Goal: Register for event/course

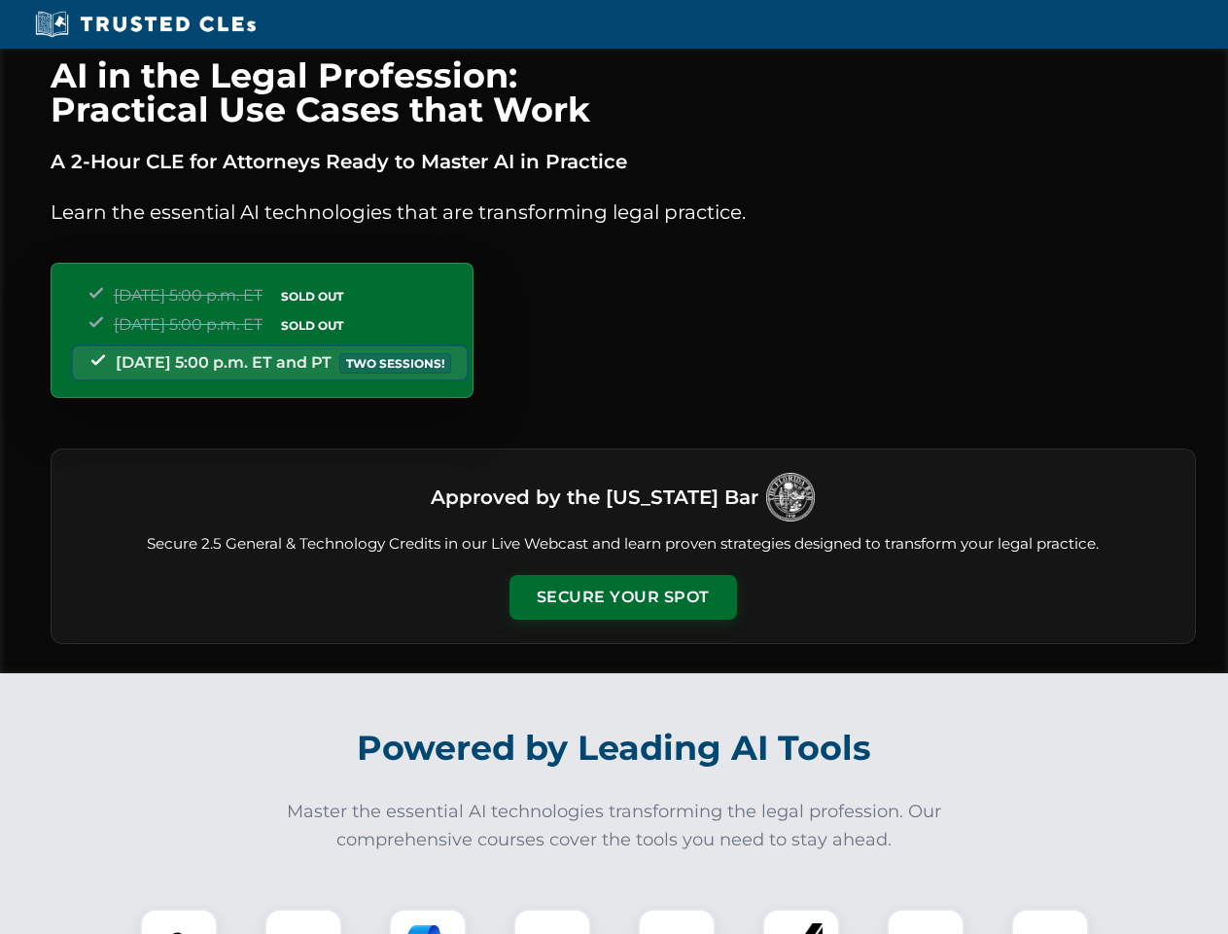
click at [622, 597] on button "Secure Your Spot" at bounding box center [624, 597] width 228 height 45
click at [179, 921] on img at bounding box center [179, 947] width 56 height 56
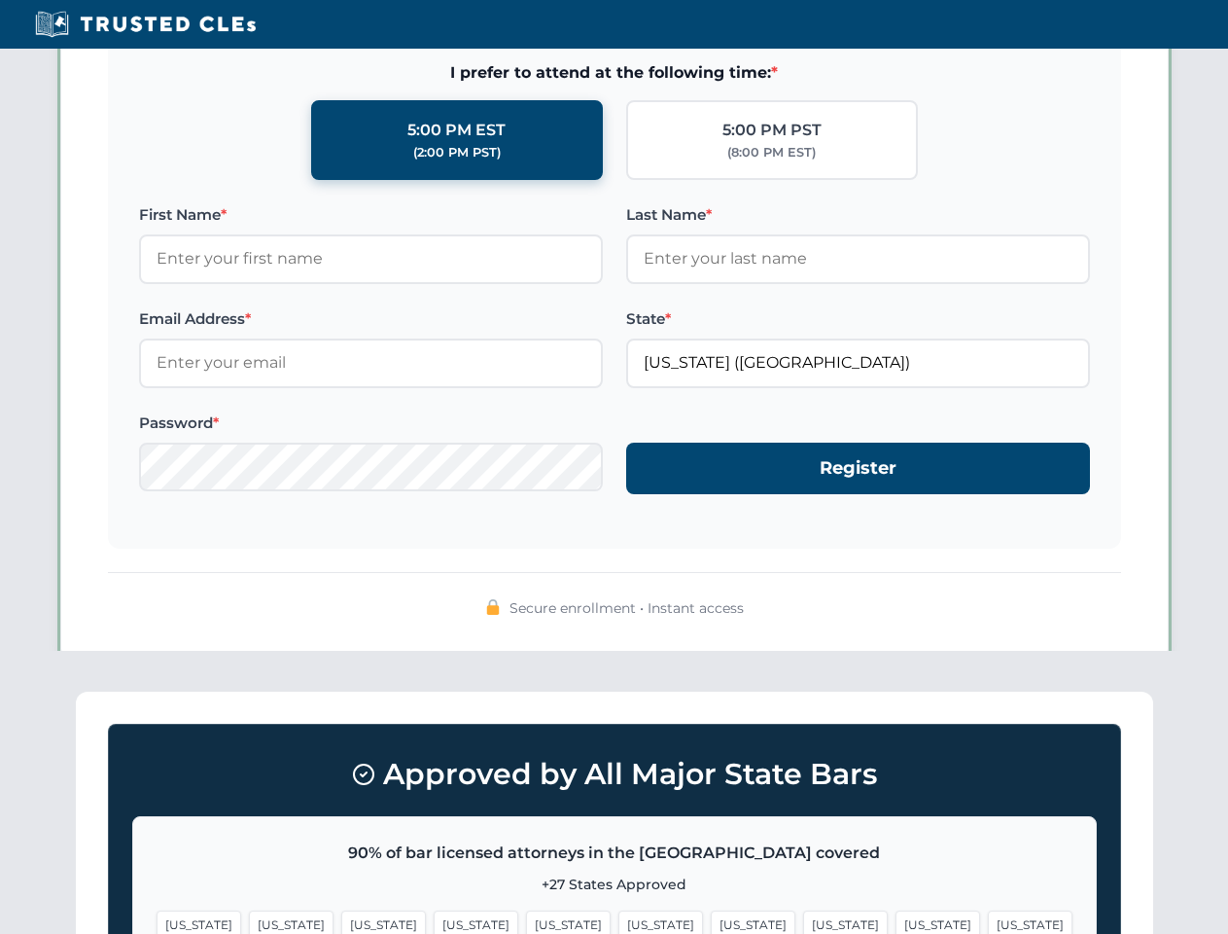
click at [711, 921] on span "[US_STATE]" at bounding box center [753, 924] width 85 height 28
click at [896, 921] on span "[US_STATE]" at bounding box center [938, 924] width 85 height 28
